Goal: Task Accomplishment & Management: Complete application form

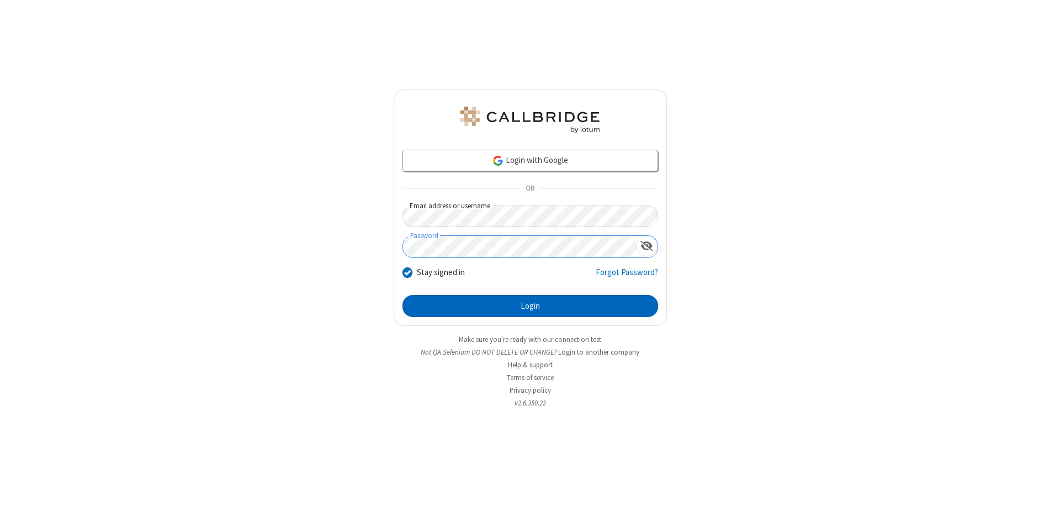
click at [530, 306] on button "Login" at bounding box center [530, 306] width 256 height 22
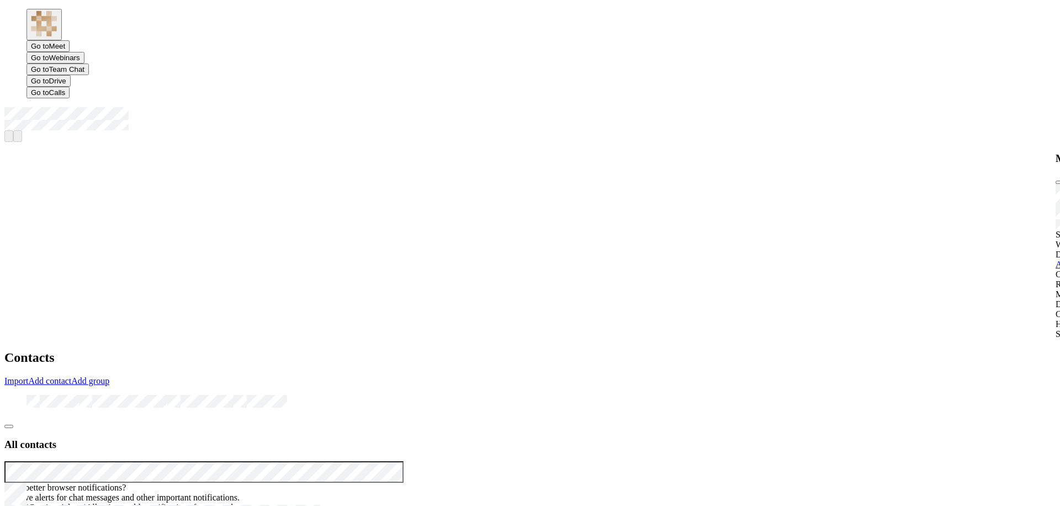
scroll to position [337, 407]
click at [79, 400] on link at bounding box center [53, 404] width 52 height 9
click at [72, 376] on link "Add contact" at bounding box center [50, 380] width 43 height 9
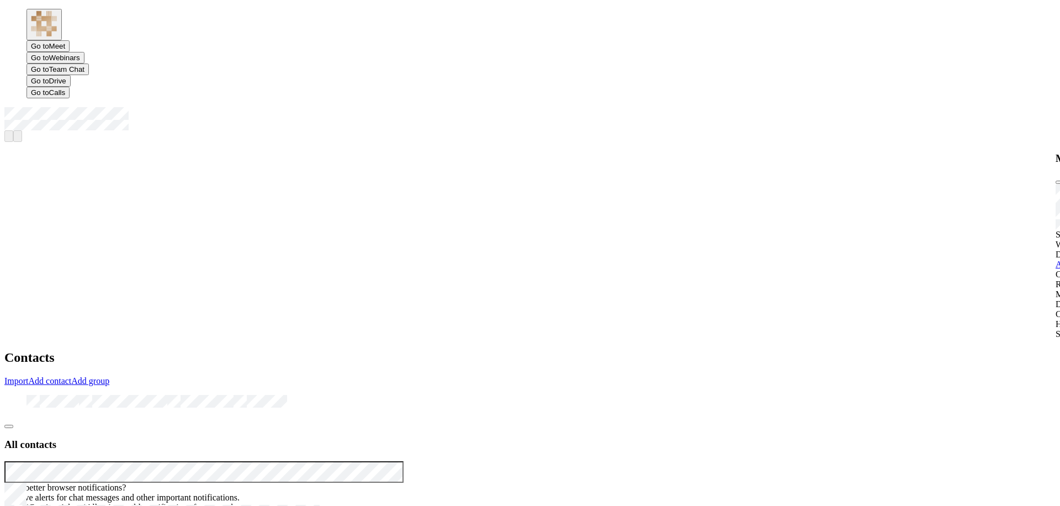
scroll to position [337, 407]
click at [72, 376] on link "Add contact" at bounding box center [50, 380] width 43 height 9
